Goal: Use online tool/utility: Utilize a website feature to perform a specific function

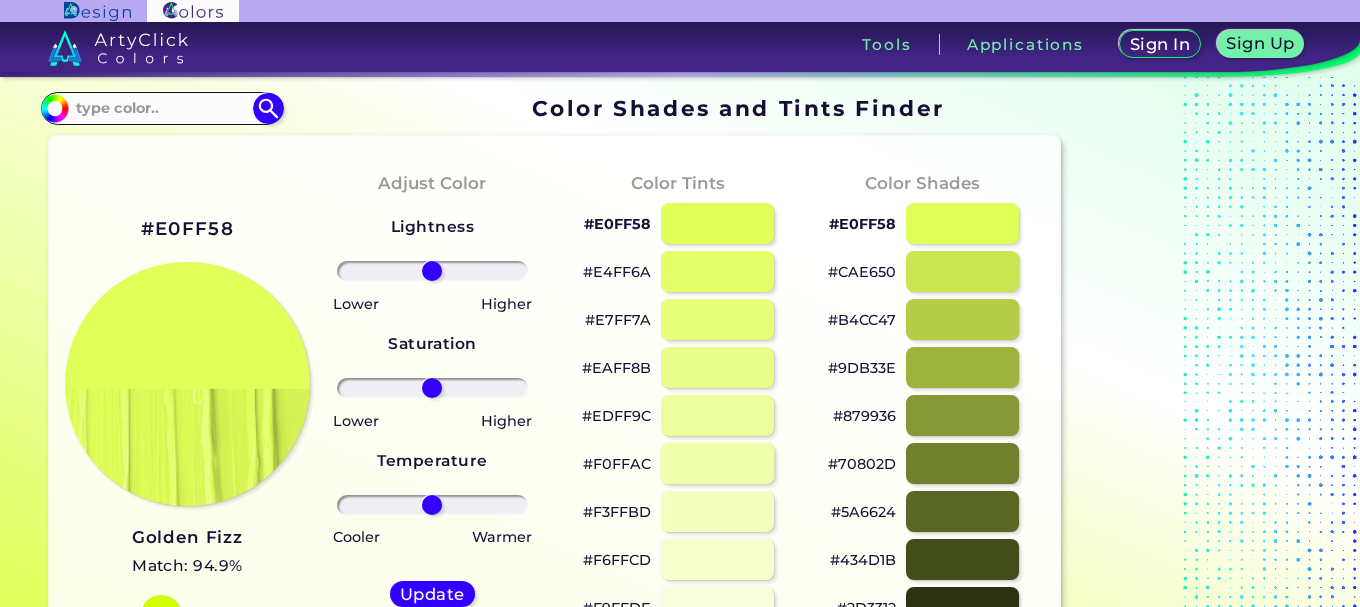
scroll to position [100, 0]
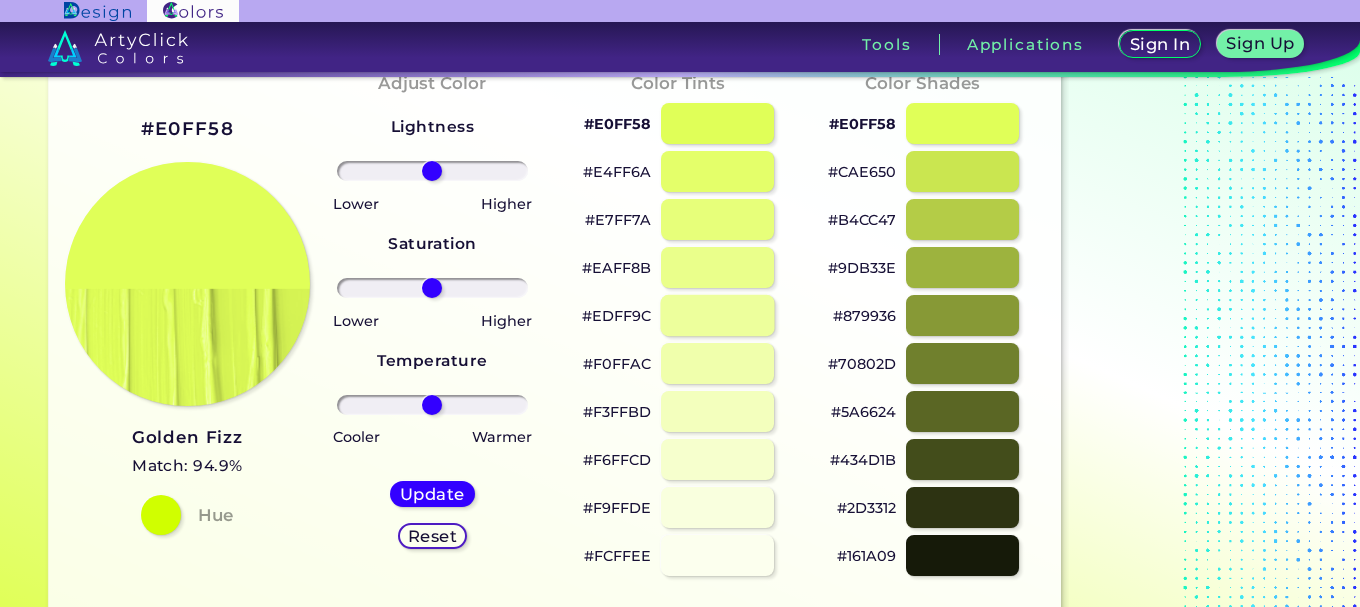
click at [721, 313] on div at bounding box center [717, 315] width 114 height 41
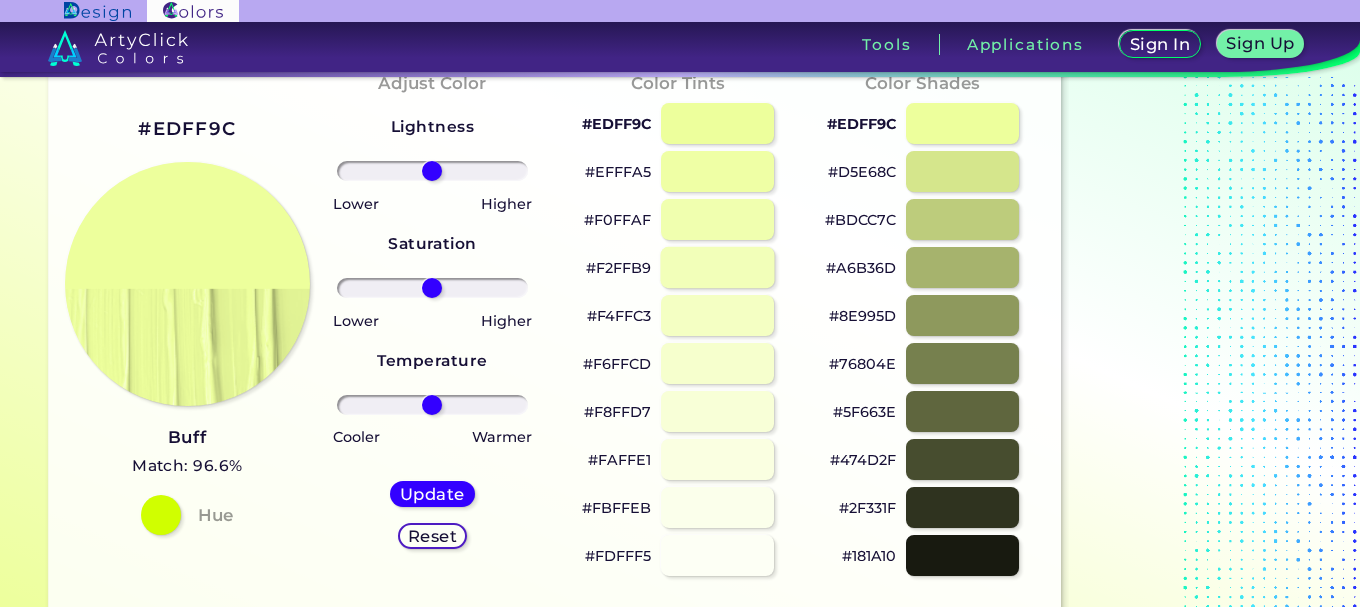
click at [732, 263] on div at bounding box center [717, 267] width 114 height 41
type input "#f2ffb9"
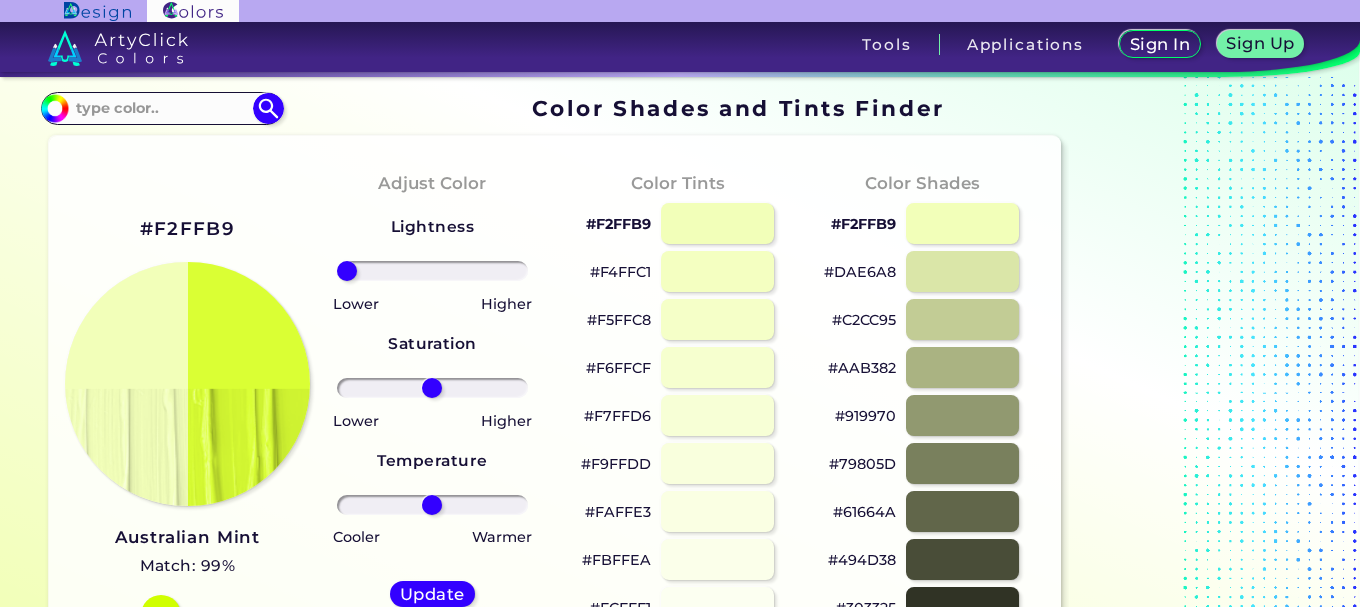
drag, startPoint x: 427, startPoint y: 271, endPoint x: 219, endPoint y: 298, distance: 209.7
type input "-100"
click at [337, 281] on input "range" at bounding box center [433, 271] width 192 height 20
drag, startPoint x: 427, startPoint y: 390, endPoint x: 862, endPoint y: 428, distance: 436.5
type input "100"
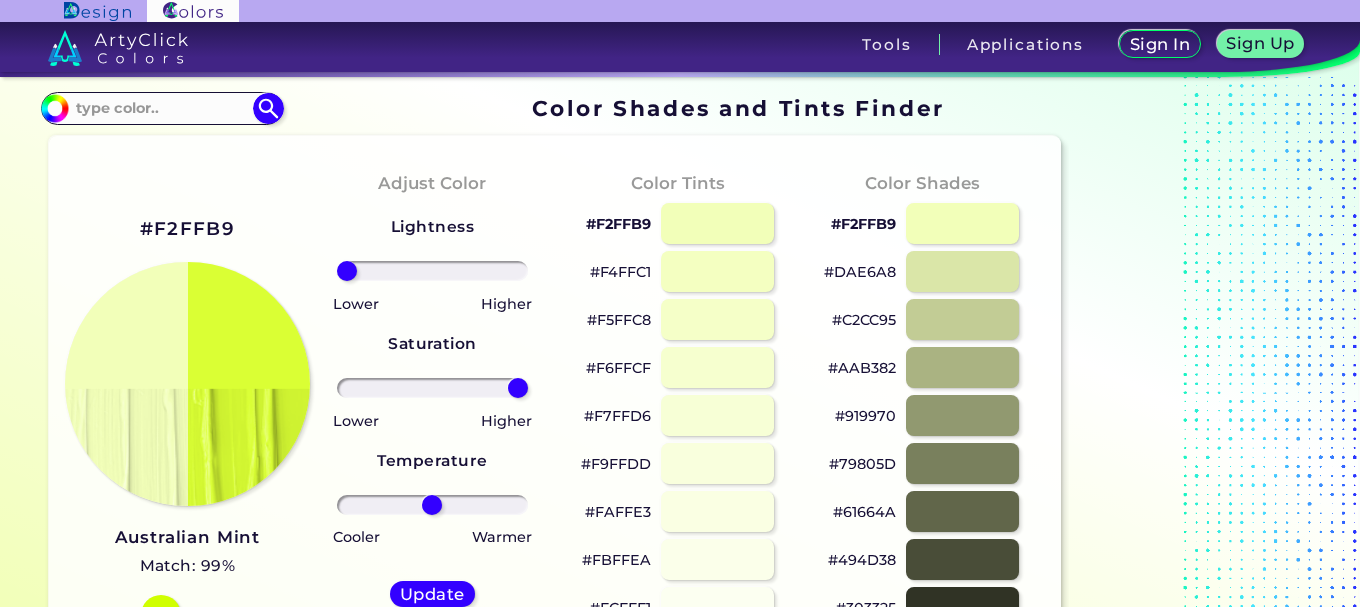
click at [529, 398] on input "range" at bounding box center [433, 388] width 192 height 20
drag, startPoint x: 427, startPoint y: 491, endPoint x: 630, endPoint y: 529, distance: 206.5
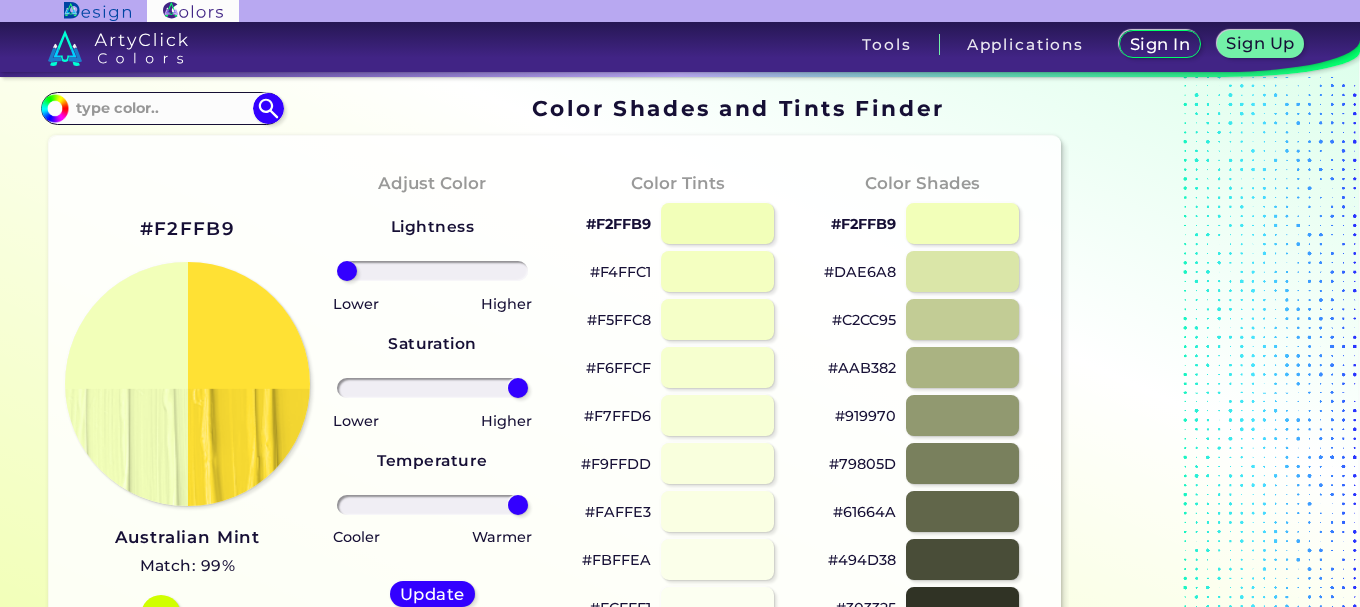
drag, startPoint x: 429, startPoint y: 498, endPoint x: 632, endPoint y: 510, distance: 203.3
type input "100"
click at [529, 510] on input "range" at bounding box center [433, 505] width 192 height 20
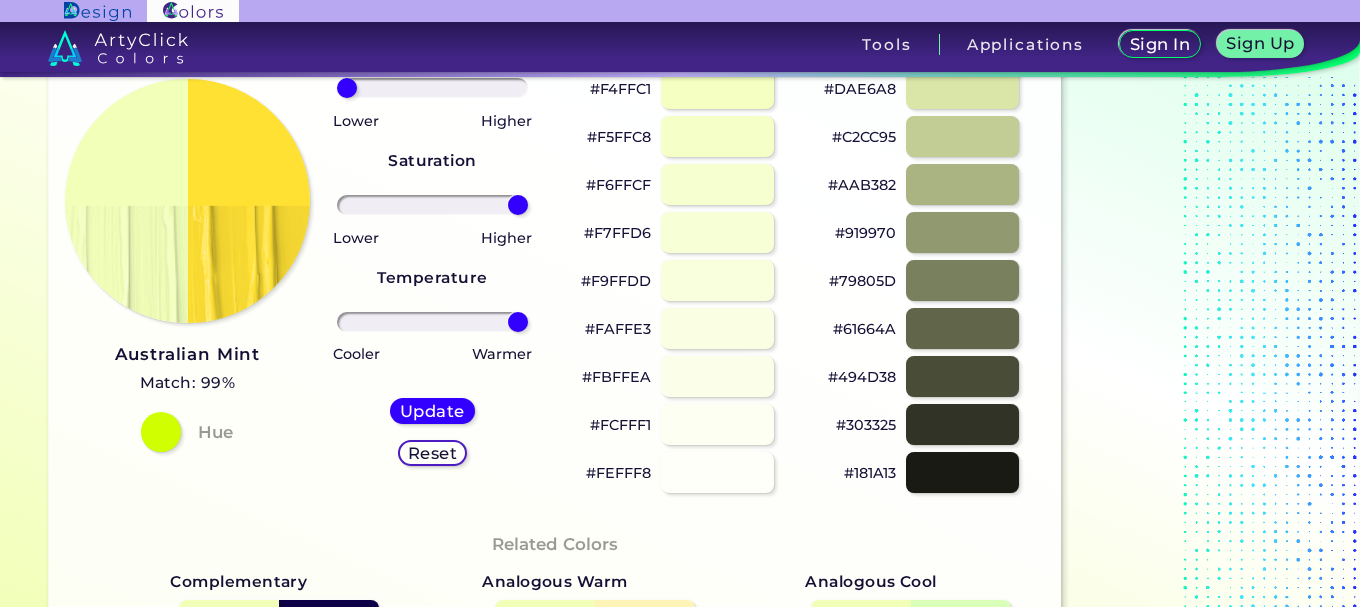
scroll to position [200, 0]
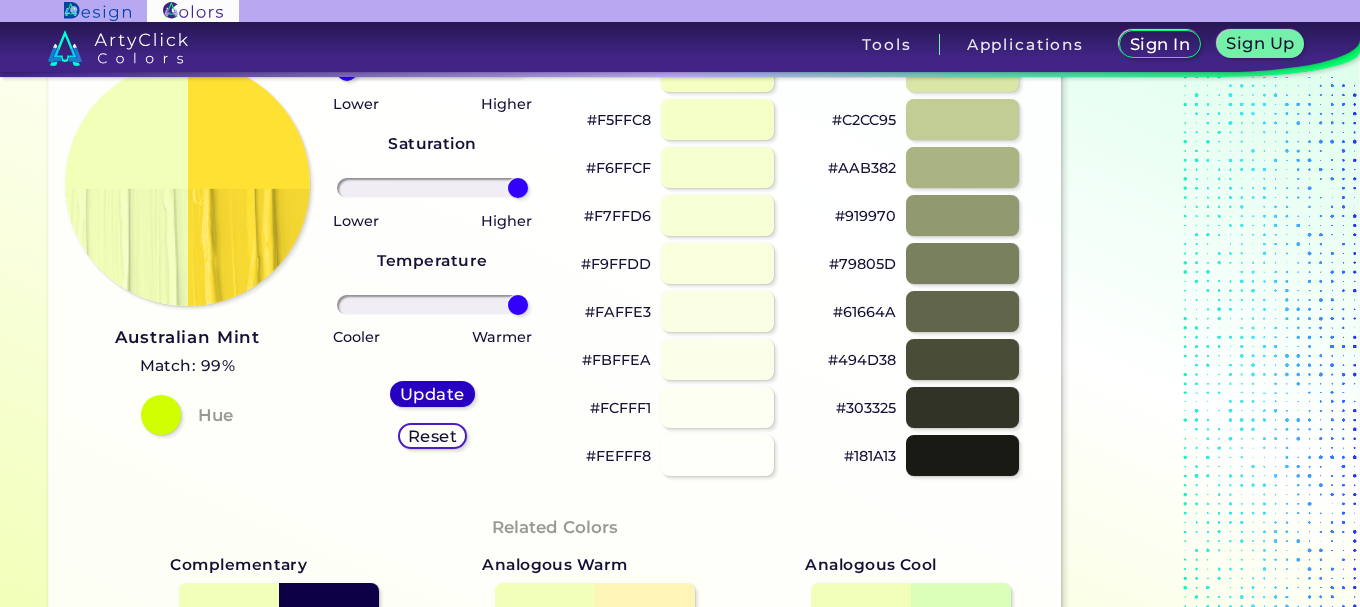
click at [429, 396] on h5 "Update" at bounding box center [432, 394] width 64 height 16
type input "#ffe134"
type input "0"
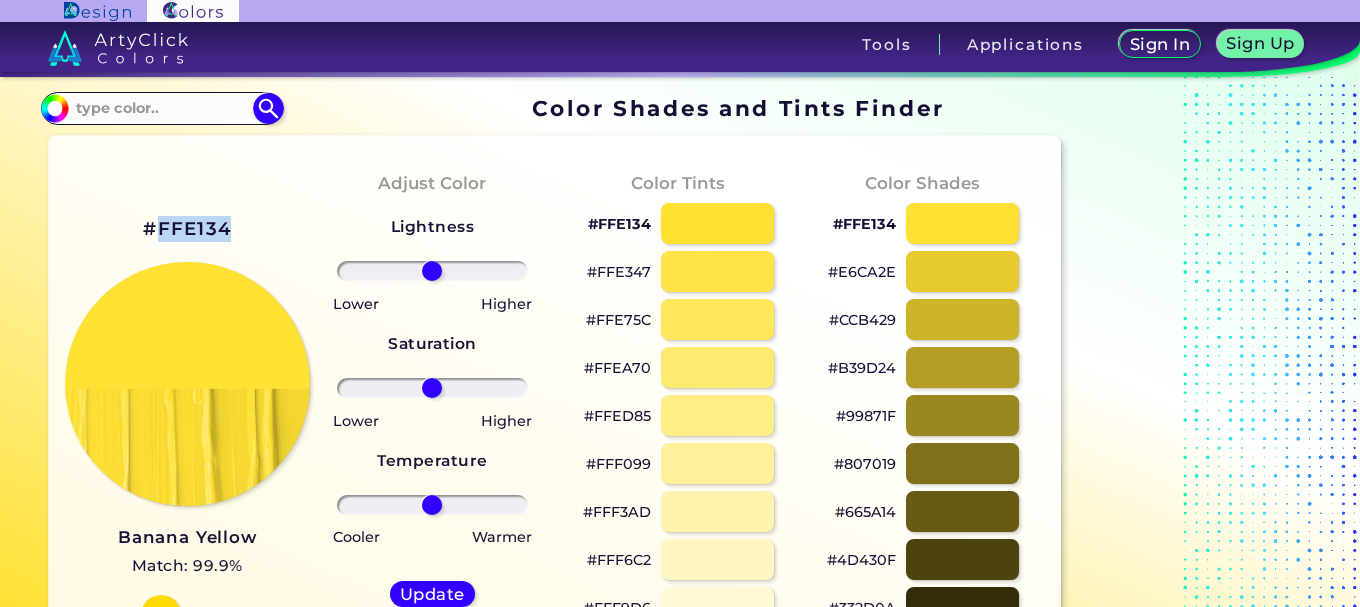
drag, startPoint x: 246, startPoint y: 224, endPoint x: 161, endPoint y: 236, distance: 85.8
click at [161, 236] on div "#FFE134 Banana Yellow Match: 99.9% Hue" at bounding box center [187, 424] width 245 height 544
copy h2 "FFE134"
click at [156, 101] on input at bounding box center [162, 108] width 186 height 27
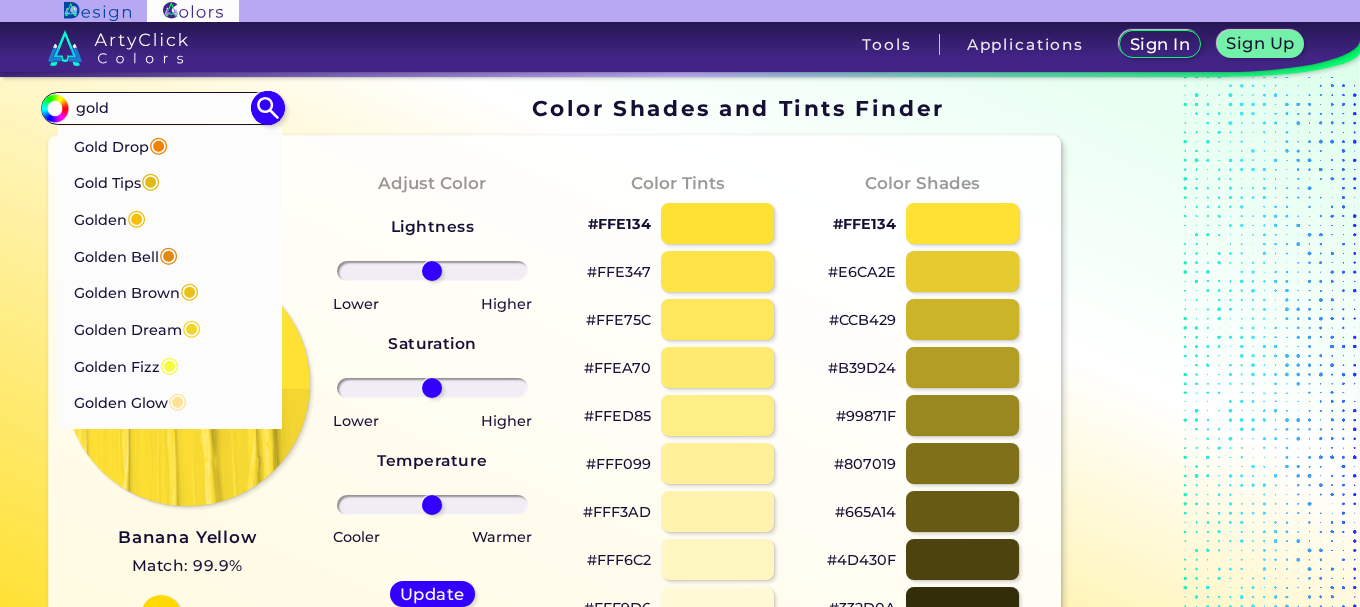
type input "gold"
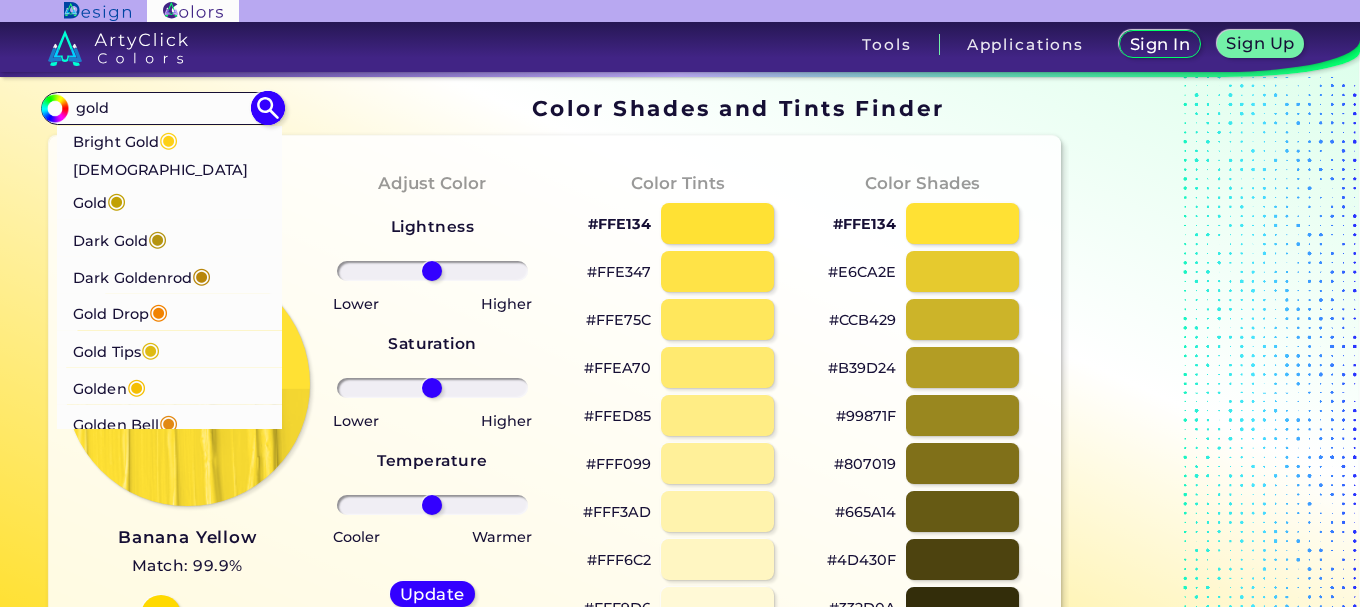
click at [144, 139] on p "Bright Gold ◉" at bounding box center [125, 138] width 105 height 37
type input "#fdd017"
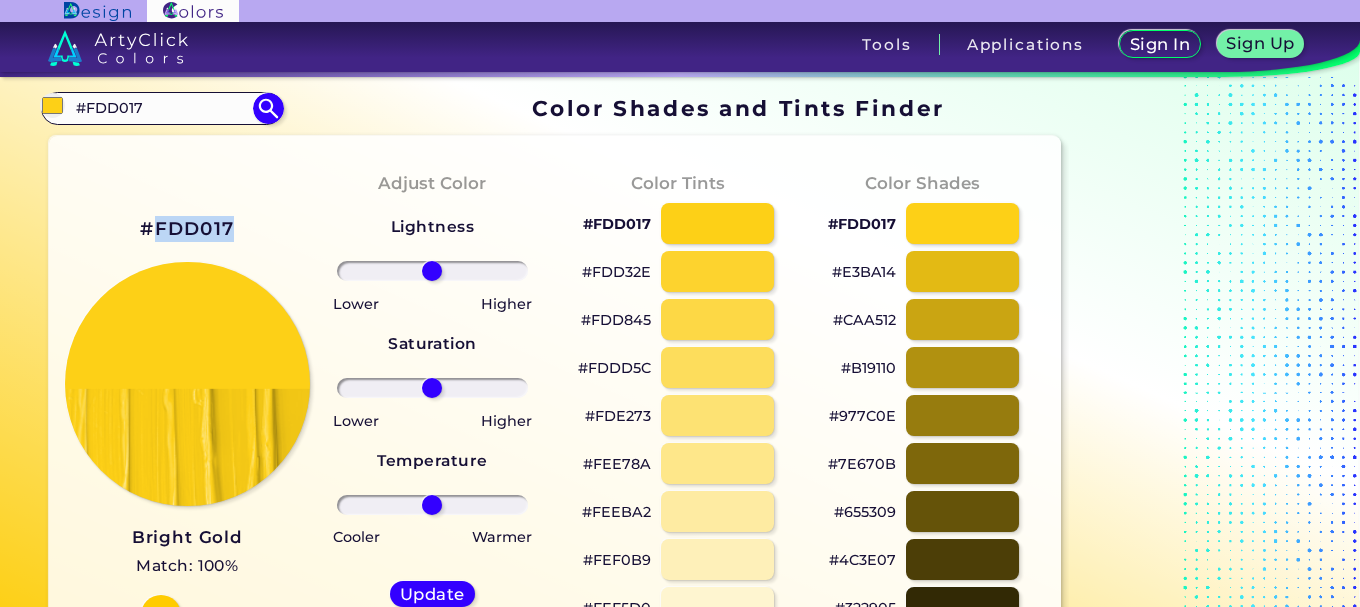
drag, startPoint x: 255, startPoint y: 228, endPoint x: 153, endPoint y: 226, distance: 102.0
click at [153, 226] on div "#FDD017 Bright Gold Match: 100% Hue" at bounding box center [187, 424] width 245 height 544
copy h2 "FDD017"
drag, startPoint x: 176, startPoint y: 124, endPoint x: 156, endPoint y: 118, distance: 20.9
click at [156, 118] on div "#fdd017 #FDD017 Bright Gold ◉ Buddha Gold ◉ Dark Gold ◉ Dark Goldenrod ◉ Gold D…" at bounding box center [162, 108] width 242 height 32
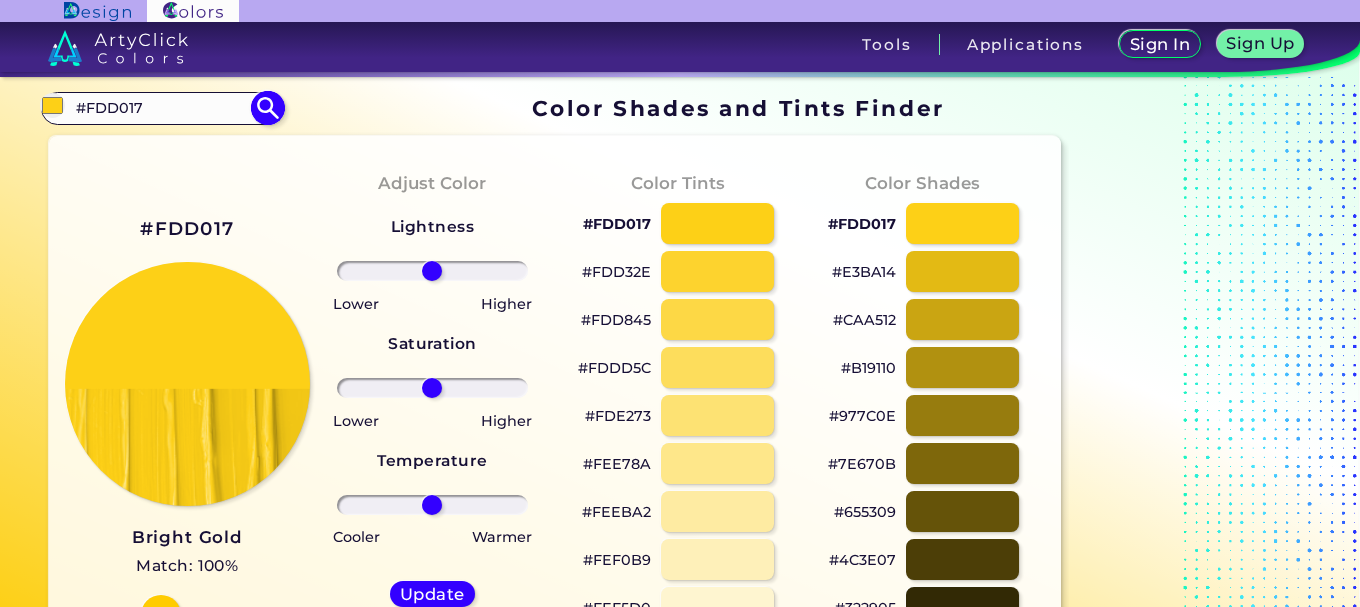
drag, startPoint x: 179, startPoint y: 110, endPoint x: 68, endPoint y: 98, distance: 111.6
click at [69, 98] on input "#FDD017" at bounding box center [162, 108] width 186 height 27
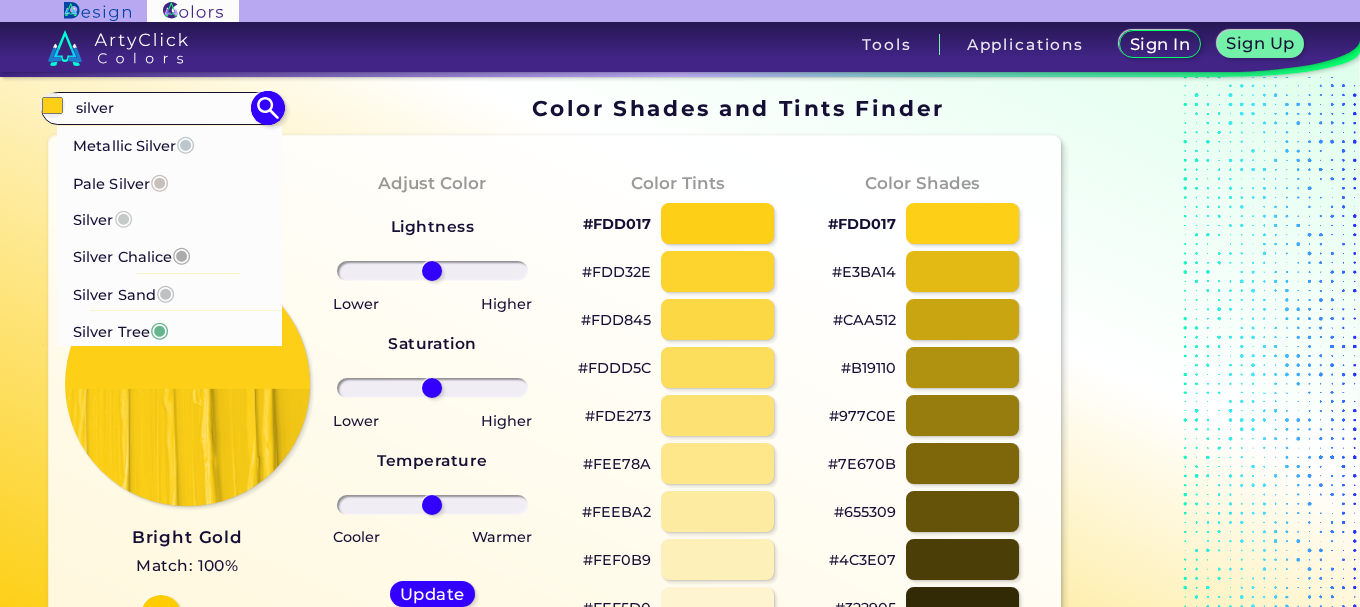
type input "silver"
click at [123, 150] on p "Metallic Silver ◉" at bounding box center [134, 142] width 122 height 37
type input "#bcc6cc"
type input "#BCC6CC"
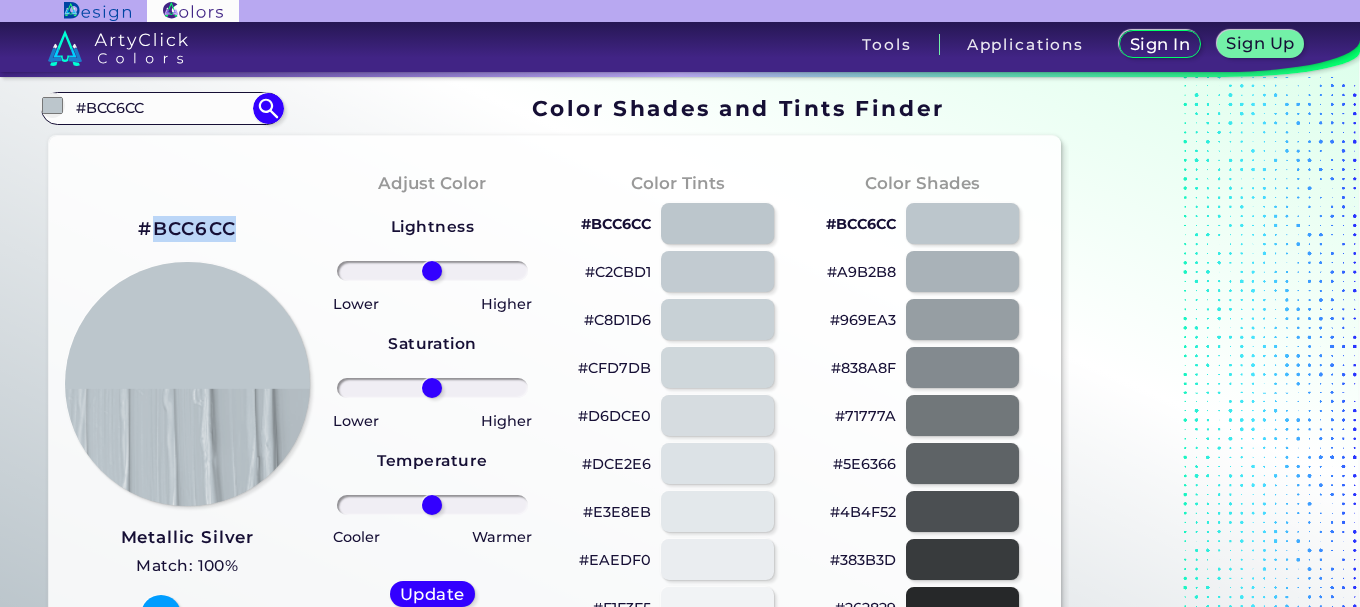
drag, startPoint x: 237, startPoint y: 232, endPoint x: 149, endPoint y: 235, distance: 88.0
click at [149, 235] on div "#BCC6CC Metallic Silver Match: 100% Hue" at bounding box center [187, 424] width 245 height 544
copy h2 "BCC6CC"
